Goal: Check status: Check status

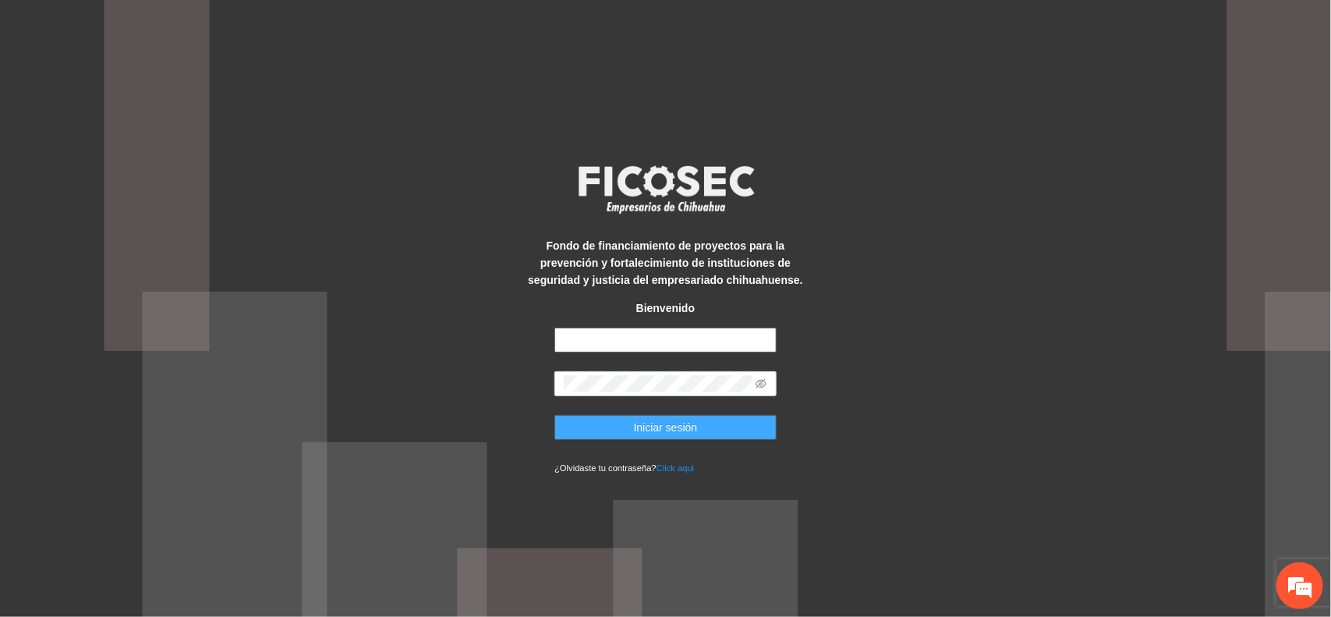
type input "**********"
click at [599, 430] on button "Iniciar sesión" at bounding box center [665, 427] width 222 height 25
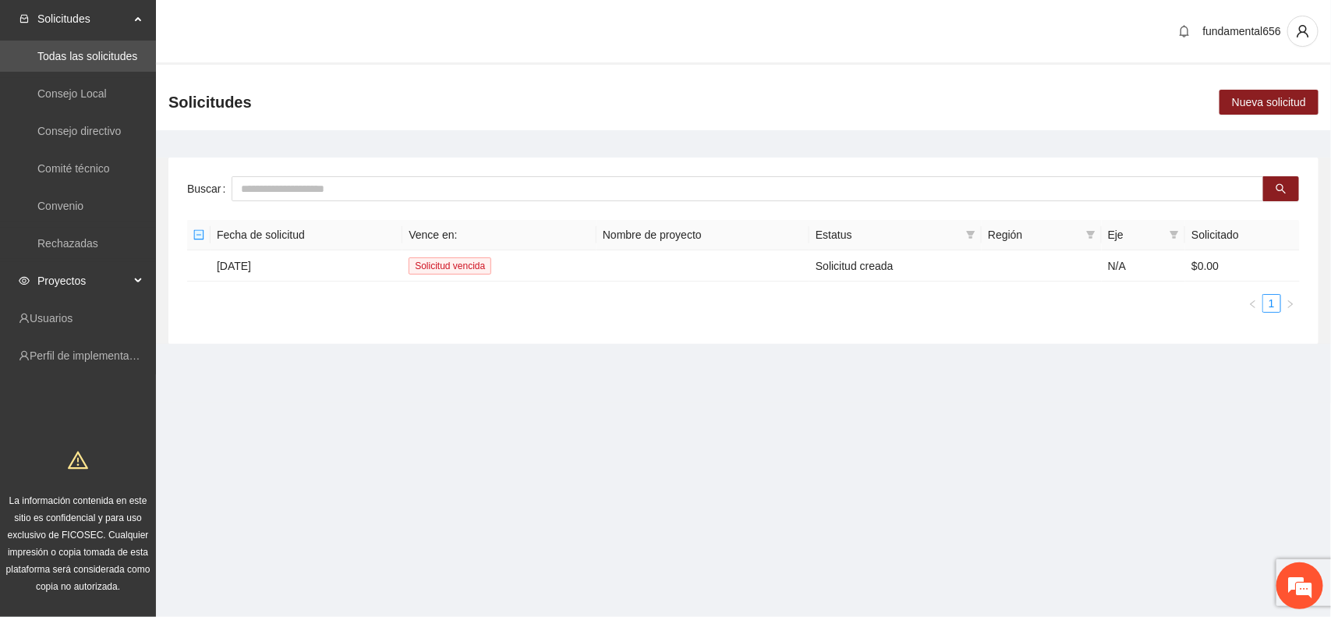
click at [58, 278] on span "Proyectos" at bounding box center [83, 280] width 92 height 31
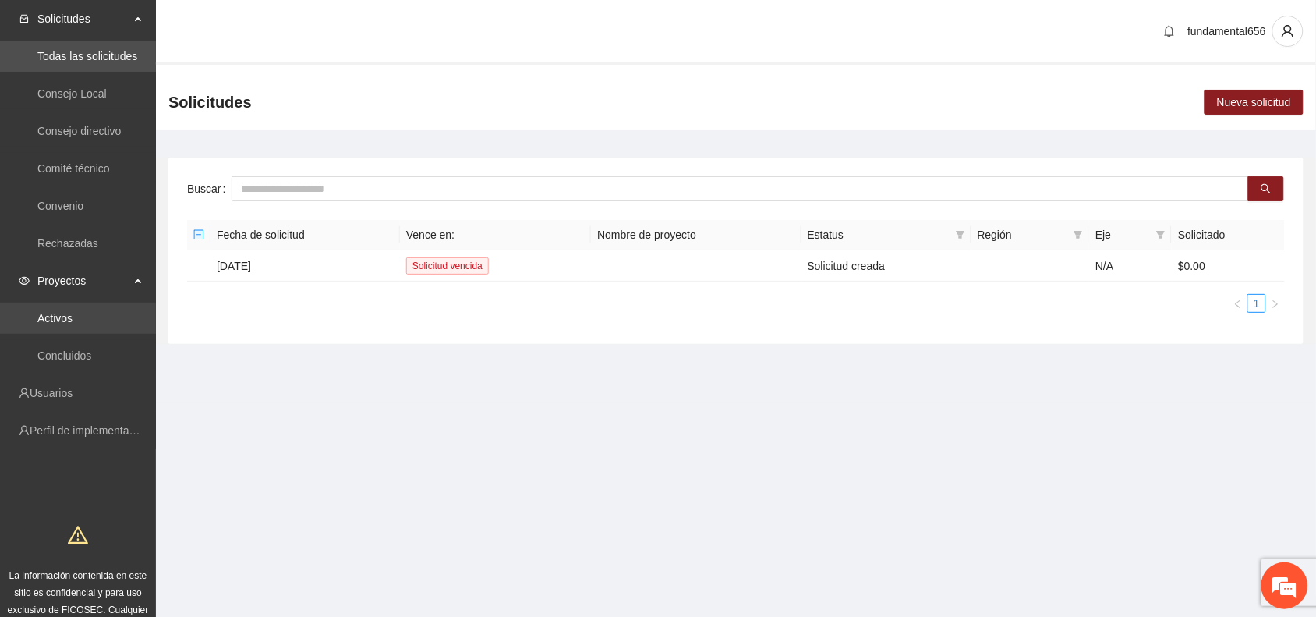
click at [58, 312] on link "Activos" at bounding box center [54, 318] width 35 height 12
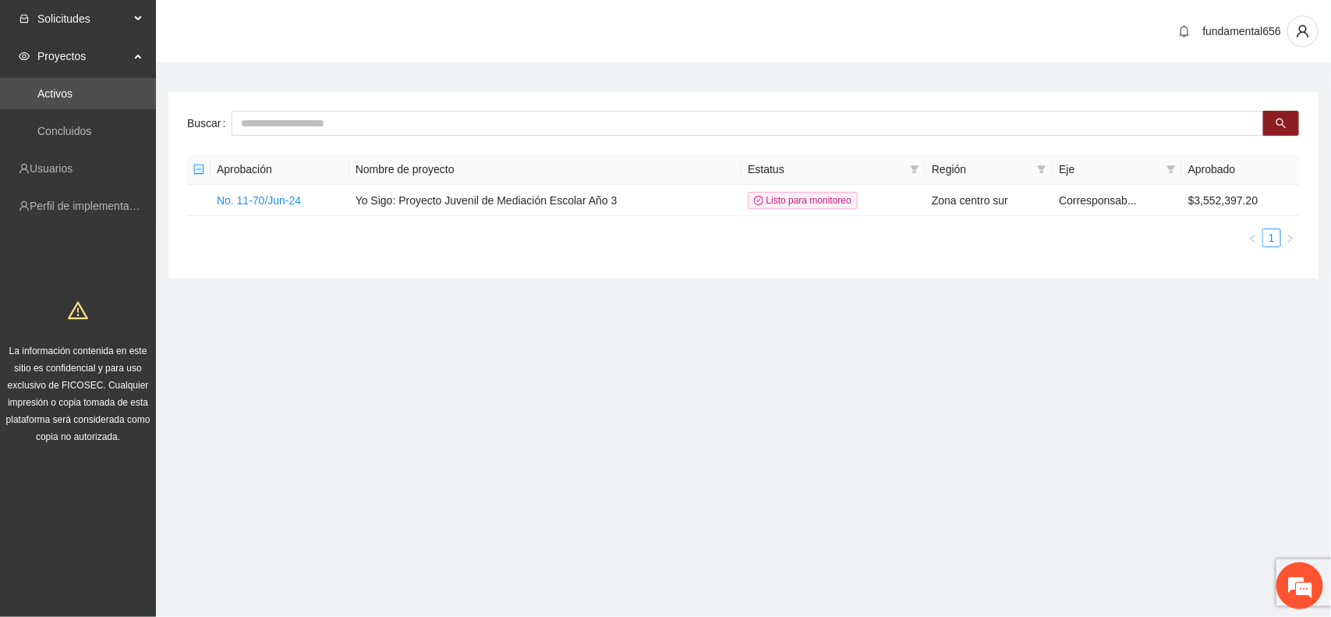
click at [80, 19] on span "Solicitudes" at bounding box center [83, 18] width 92 height 31
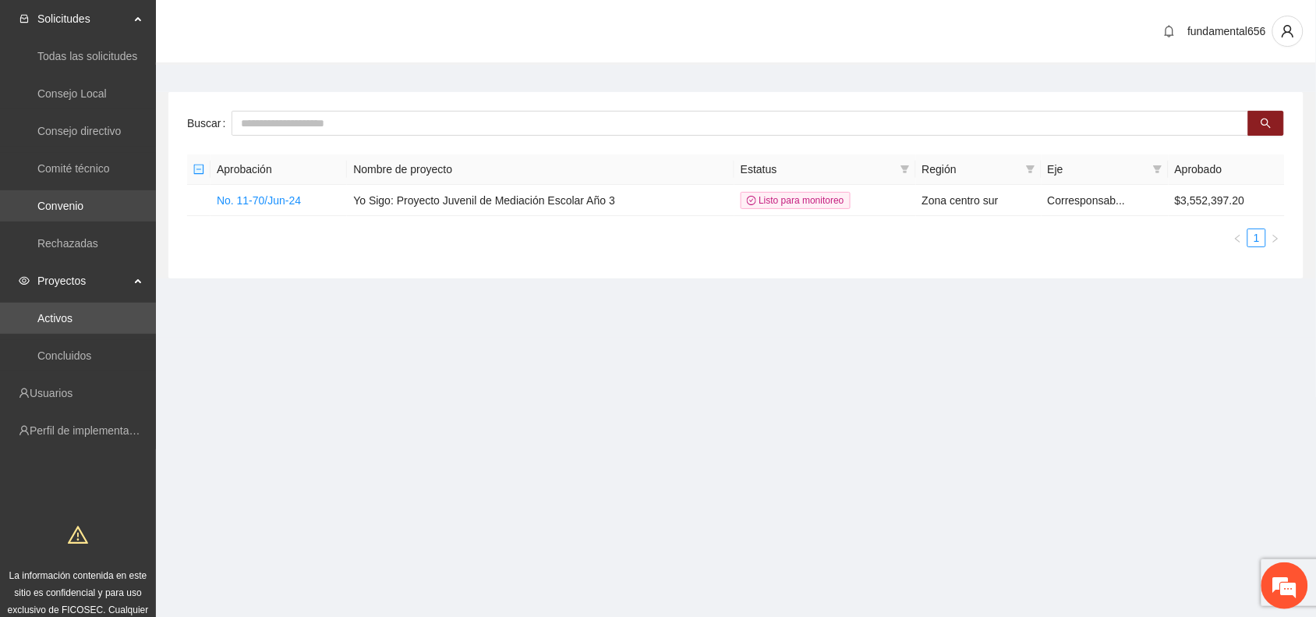
click at [69, 200] on link "Convenio" at bounding box center [60, 206] width 46 height 12
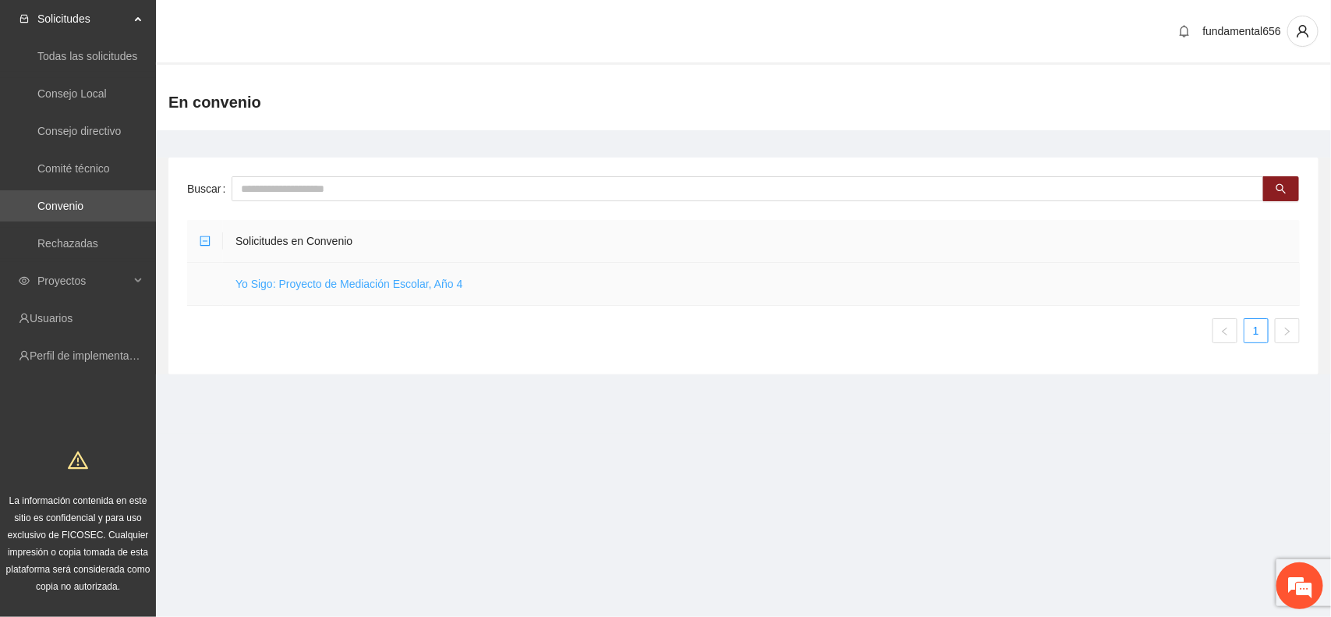
click at [353, 286] on link "Yo Sigo: Proyecto de Mediación Escolar, Año 4" at bounding box center [348, 284] width 227 height 12
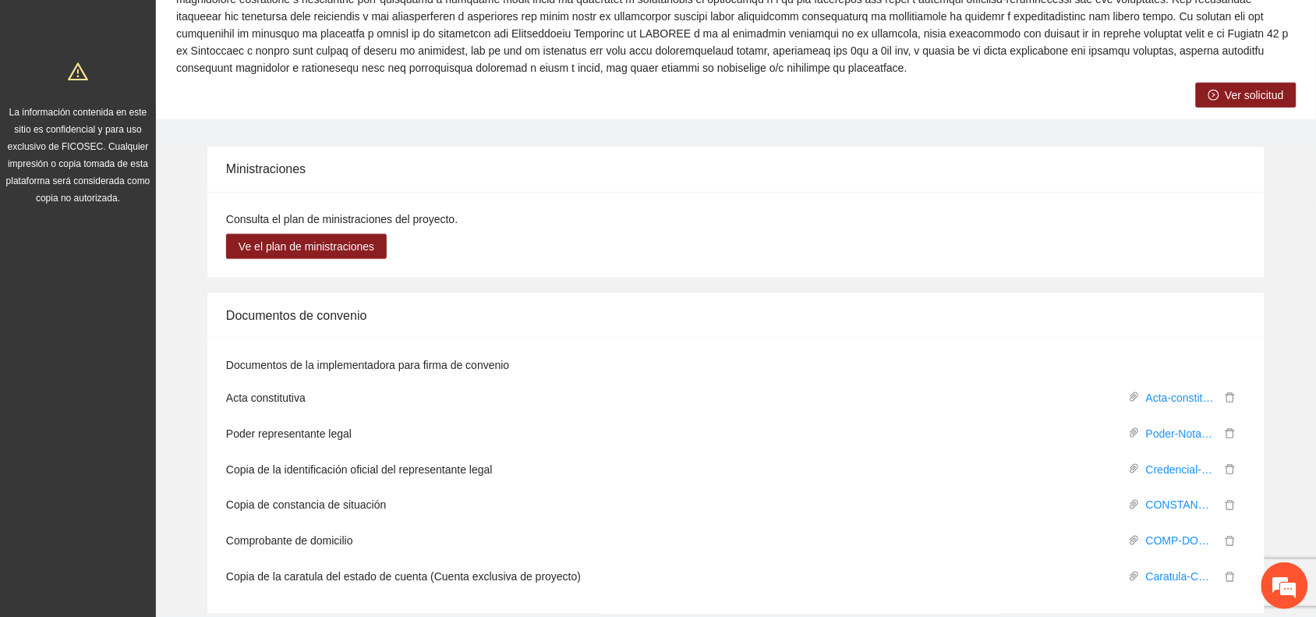
scroll to position [390, 0]
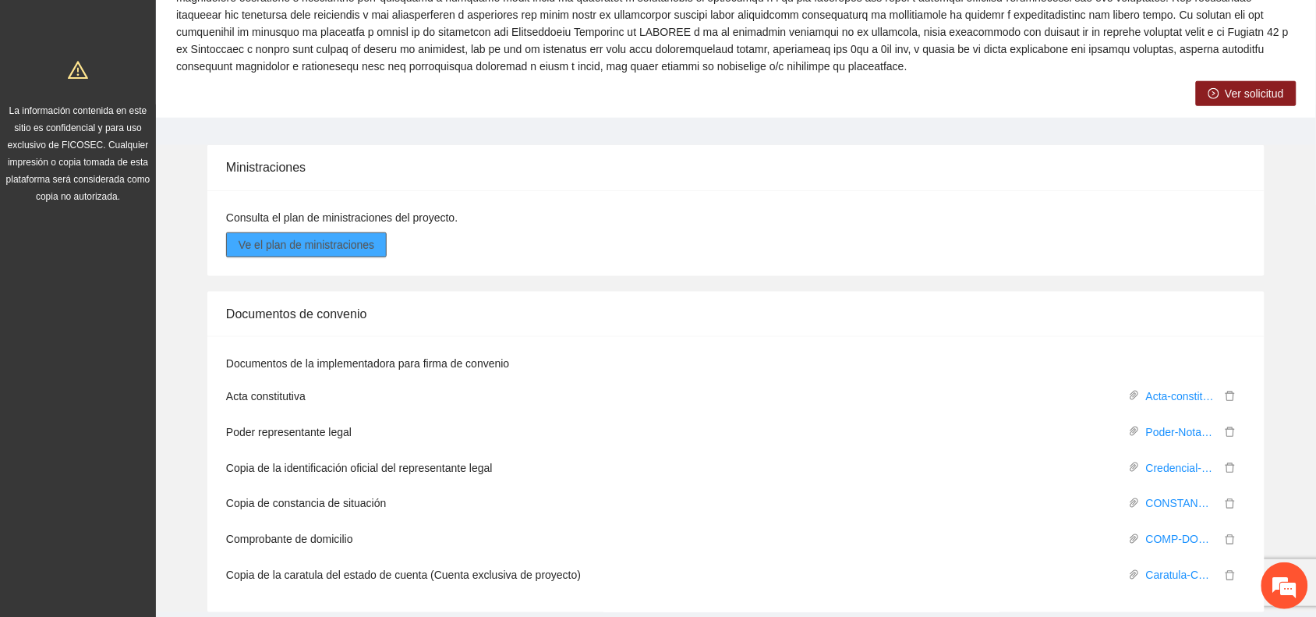
click at [341, 246] on span "Ve el plan de ministraciones" at bounding box center [307, 244] width 136 height 17
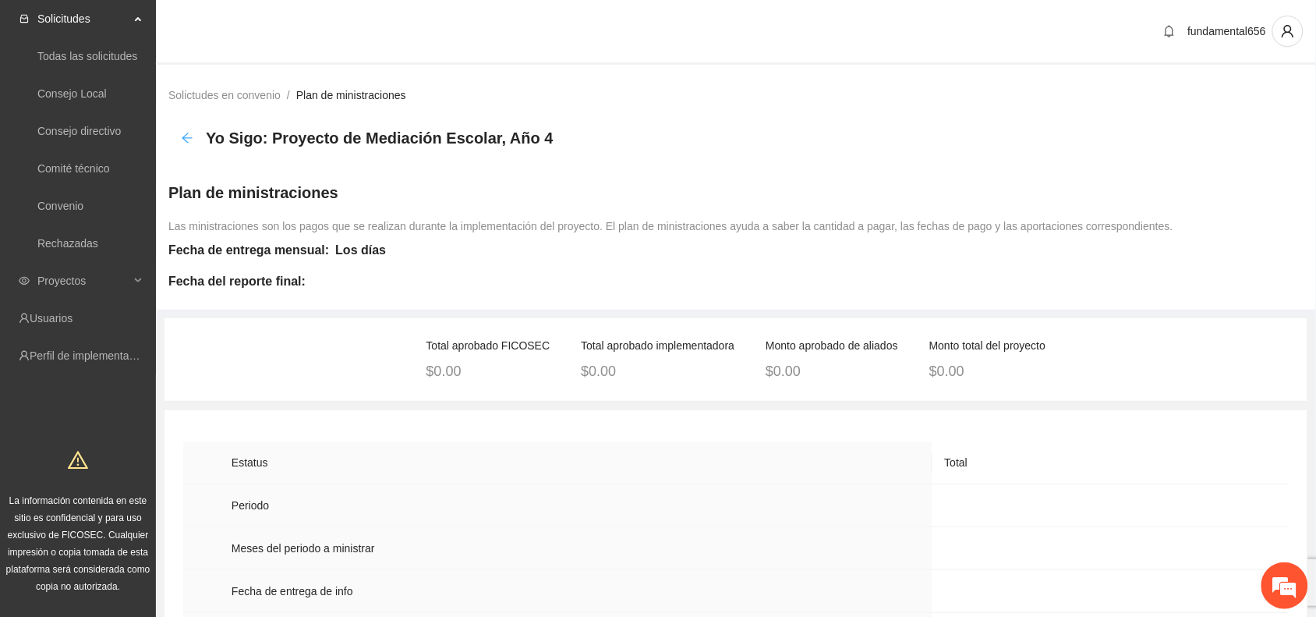
click at [186, 132] on icon "arrow-left" at bounding box center [187, 138] width 12 height 12
